Goal: Task Accomplishment & Management: Use online tool/utility

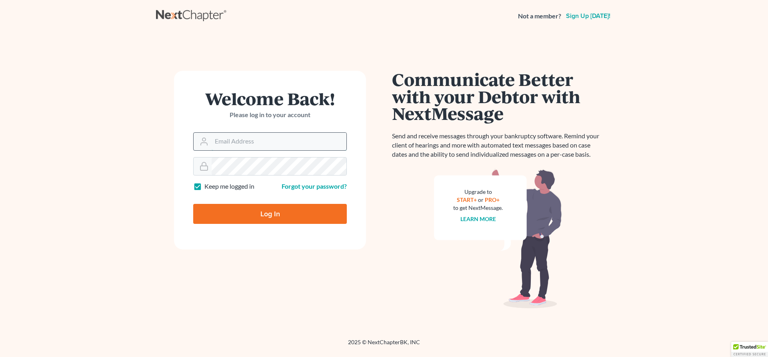
click at [298, 139] on input "Email Address" at bounding box center [279, 142] width 135 height 18
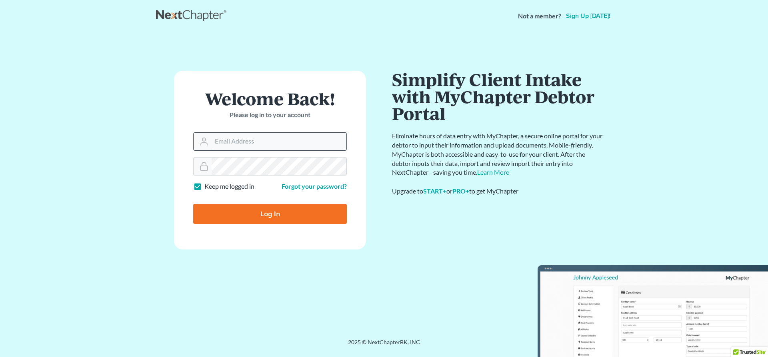
click at [301, 140] on input "Email Address" at bounding box center [279, 142] width 135 height 18
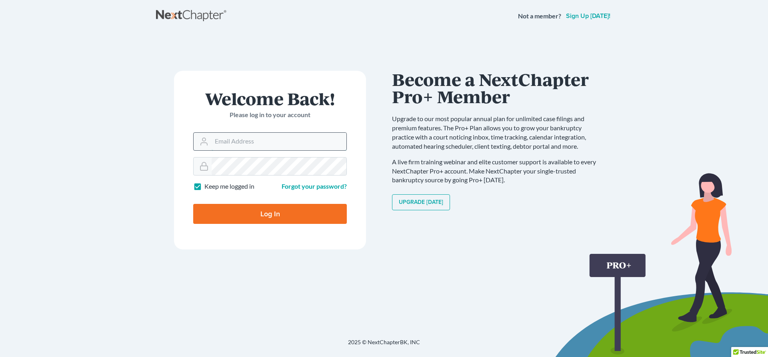
type input "GulleyLaw@gmail.com"
click at [294, 216] on input "Log In" at bounding box center [270, 214] width 154 height 20
type input "Thinking..."
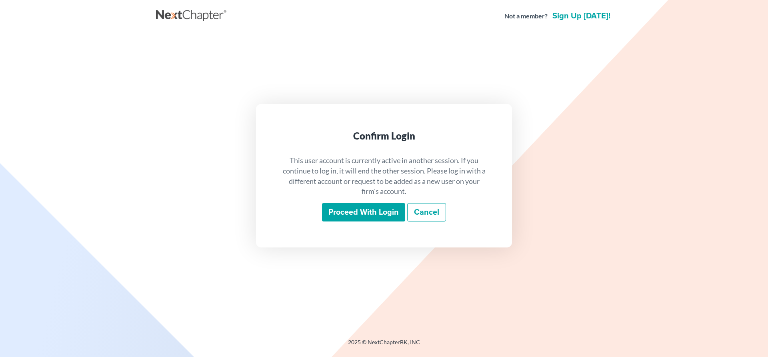
click at [391, 211] on input "Proceed with login" at bounding box center [363, 212] width 83 height 18
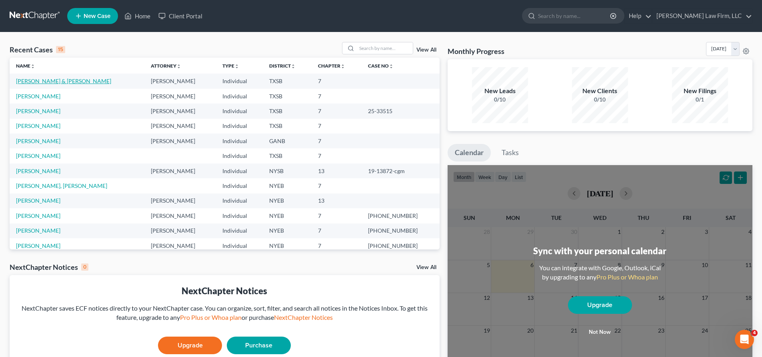
click at [68, 81] on link "[PERSON_NAME] & [PERSON_NAME]" at bounding box center [63, 81] width 95 height 7
